Goal: Information Seeking & Learning: Learn about a topic

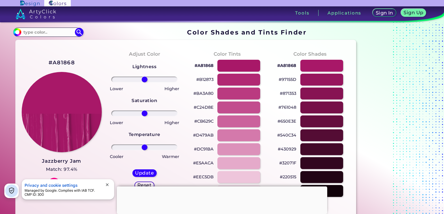
drag, startPoint x: 110, startPoint y: 185, endPoint x: 110, endPoint y: 181, distance: 3.2
click at [110, 182] on button "close" at bounding box center [107, 185] width 8 height 6
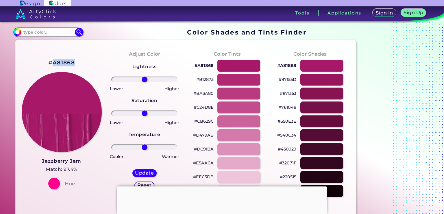
drag, startPoint x: 52, startPoint y: 60, endPoint x: 76, endPoint y: 60, distance: 23.7
click at [77, 61] on div "#A81868 Jazzberry Jam Match: 97.4% Hue" at bounding box center [61, 123] width 83 height 157
drag, startPoint x: 27, startPoint y: 57, endPoint x: 32, endPoint y: 57, distance: 4.6
click at [31, 57] on div "#A81868 Jazzberry Jam Match: 97.4% Hue" at bounding box center [61, 123] width 83 height 157
drag, startPoint x: 47, startPoint y: 62, endPoint x: 74, endPoint y: 62, distance: 27.5
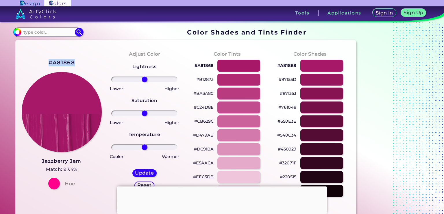
click at [74, 62] on div "#A81868 Jazzberry Jam Match: 97.4% Hue" at bounding box center [61, 123] width 83 height 157
click at [73, 63] on h2 "#A81868" at bounding box center [62, 63] width 26 height 8
copy h2 "#A81868"
drag, startPoint x: 51, startPoint y: 162, endPoint x: 44, endPoint y: 162, distance: 7.5
click at [44, 162] on h3 "Jazzberry Jam" at bounding box center [61, 160] width 39 height 7
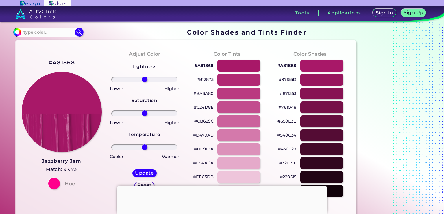
click at [49, 160] on h3 "Jazzberry Jam" at bounding box center [61, 160] width 39 height 7
click at [55, 33] on input at bounding box center [48, 32] width 54 height 8
paste input "#B9337A<p style="position: absolute; z-index: 10; top: 13px; left: 102px; trans…"
type input "#B9337A<p style="position: absolute; z-index: 10; top: 13px; left: 102px; trans…"
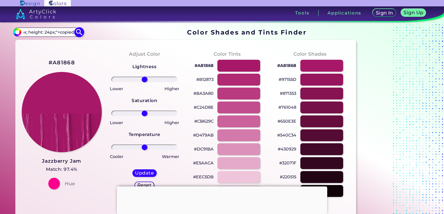
scroll to position [0, 0]
click at [81, 34] on img at bounding box center [79, 32] width 10 height 10
type input "#000000"
